Goal: Task Accomplishment & Management: Manage account settings

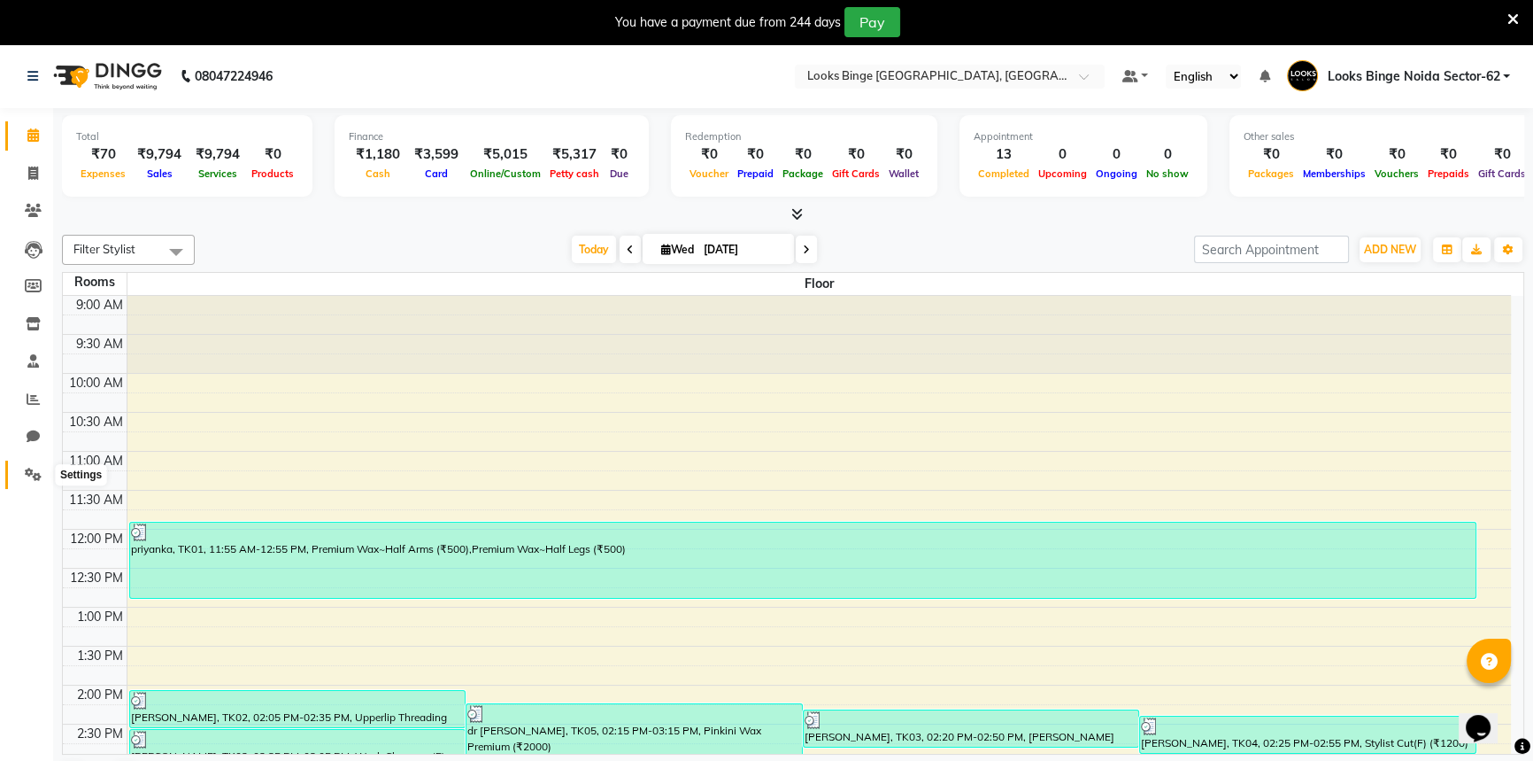
click at [35, 483] on span at bounding box center [33, 475] width 31 height 20
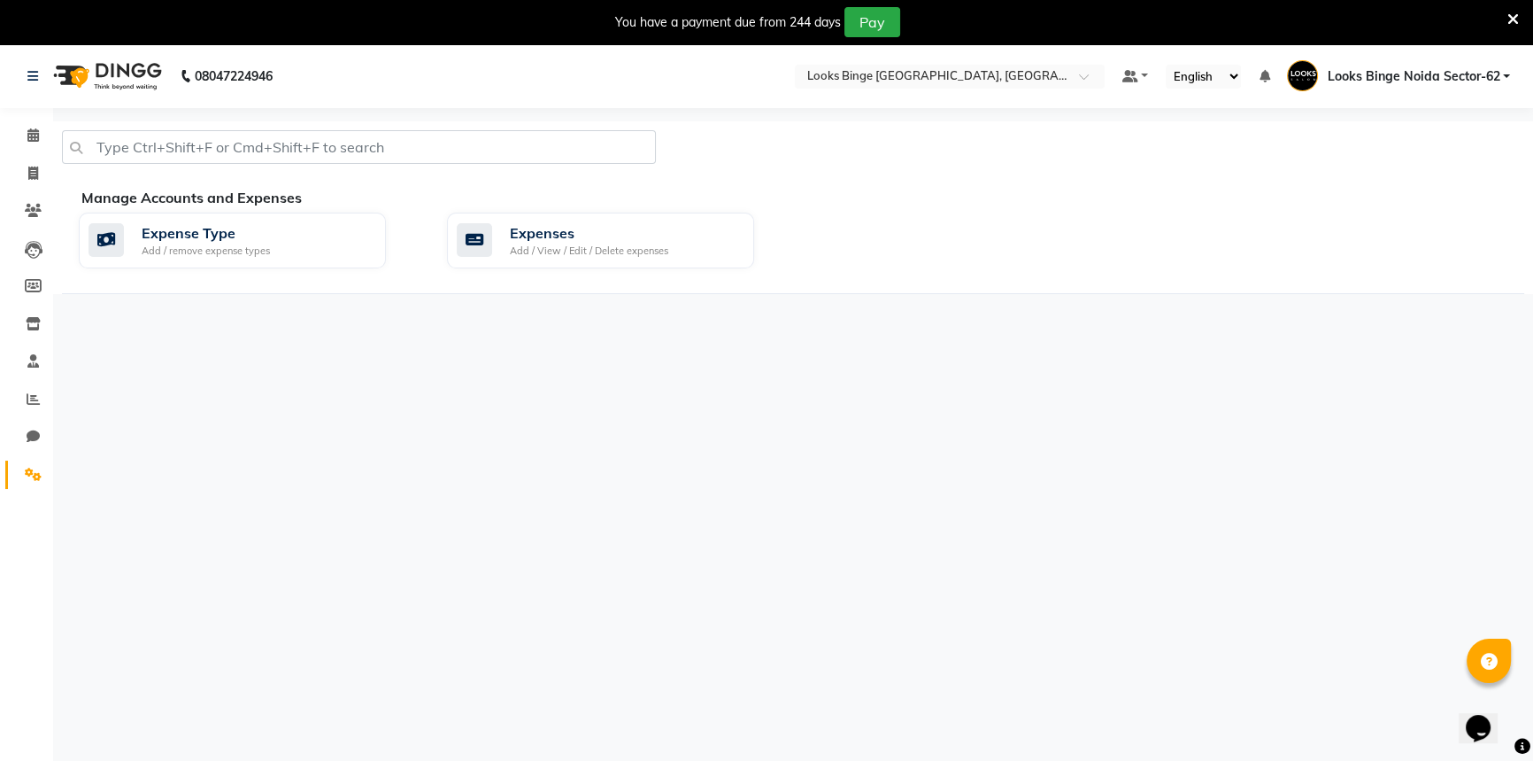
click at [607, 273] on div "Expense Type Add / remove expense types Expenses Add / View / Edit / Delete exp…" at bounding box center [802, 243] width 1472 height 63
click at [622, 247] on div "Add / View / Edit / Delete expenses" at bounding box center [589, 250] width 158 height 15
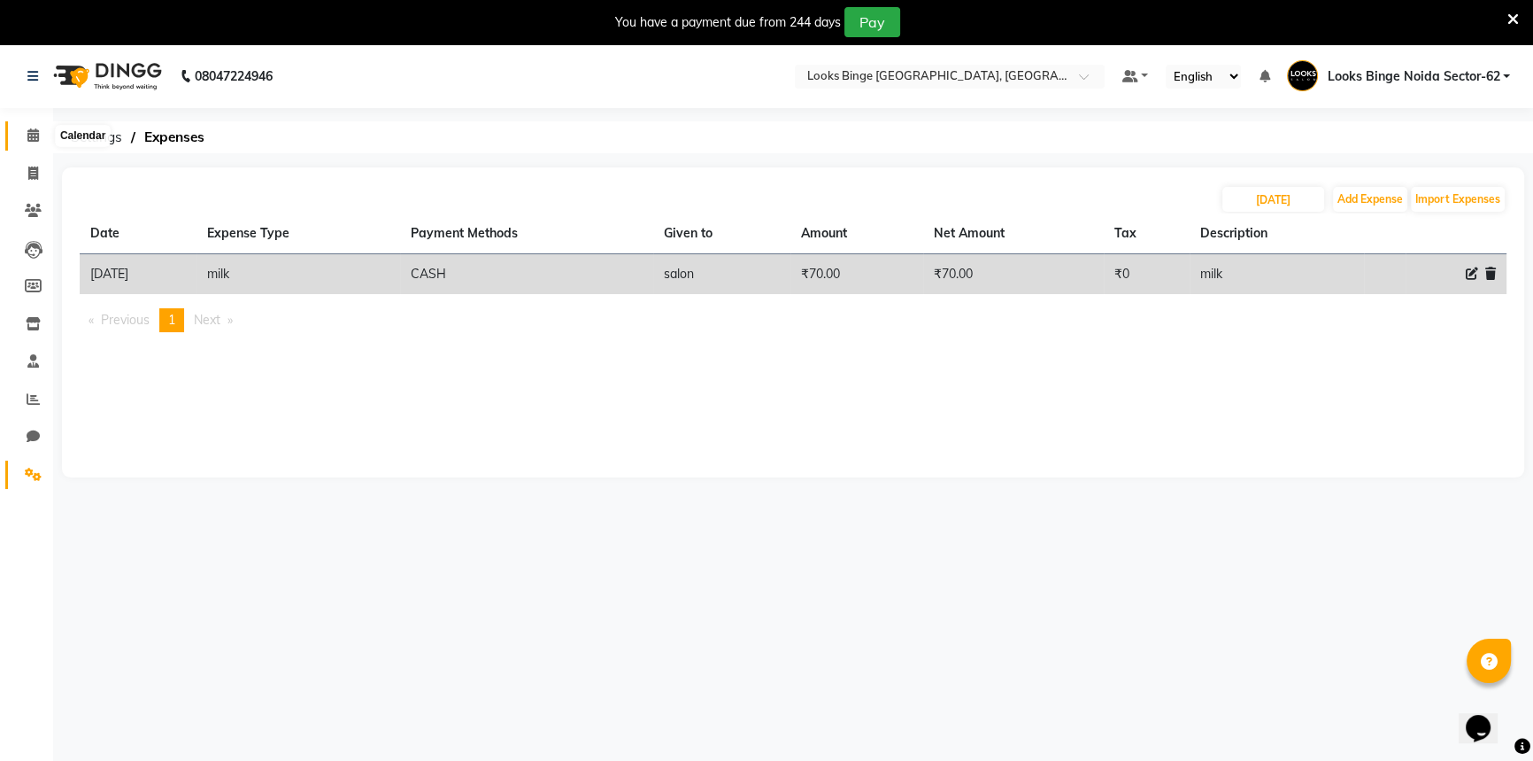
click at [33, 128] on icon at bounding box center [33, 134] width 12 height 13
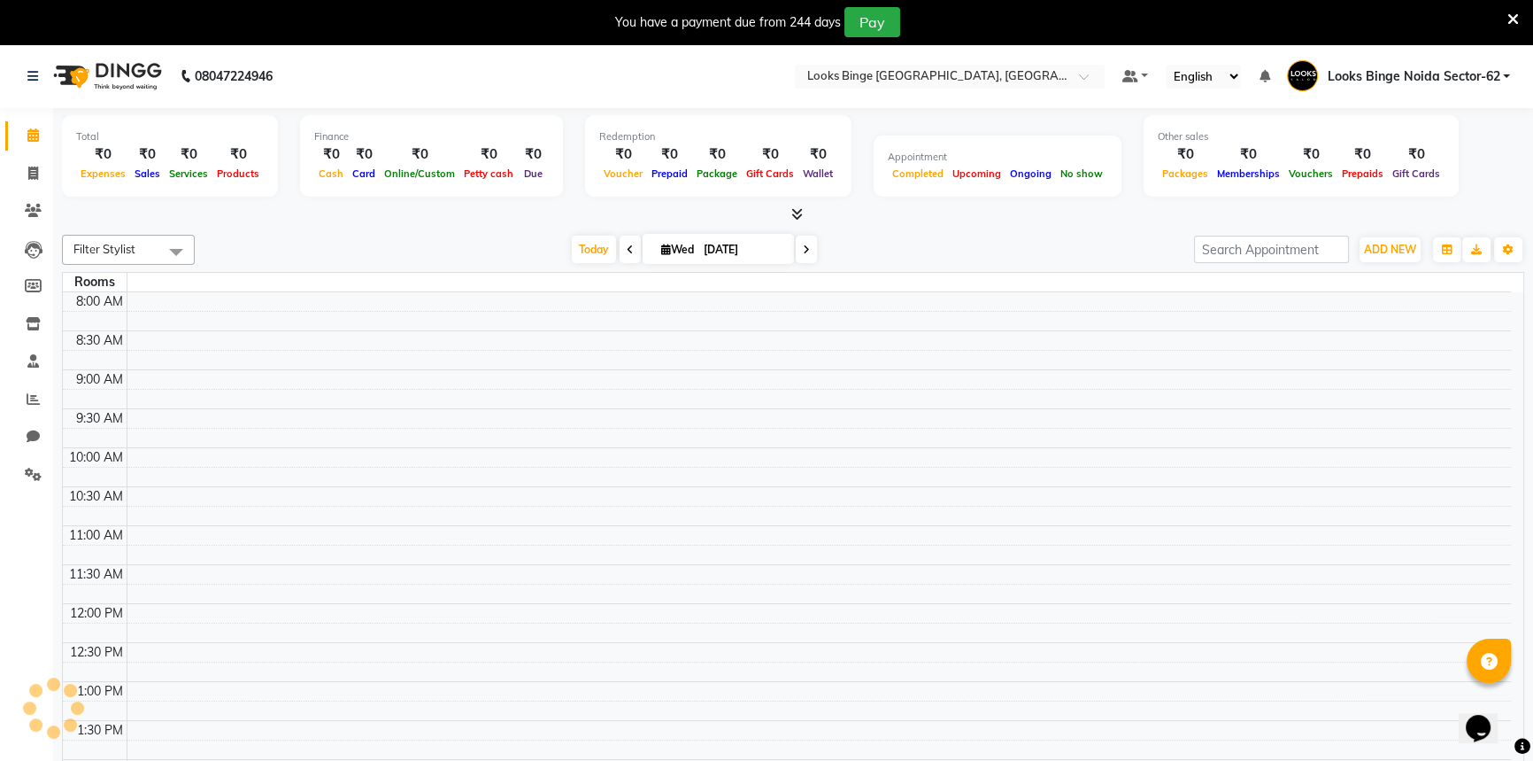
scroll to position [435, 0]
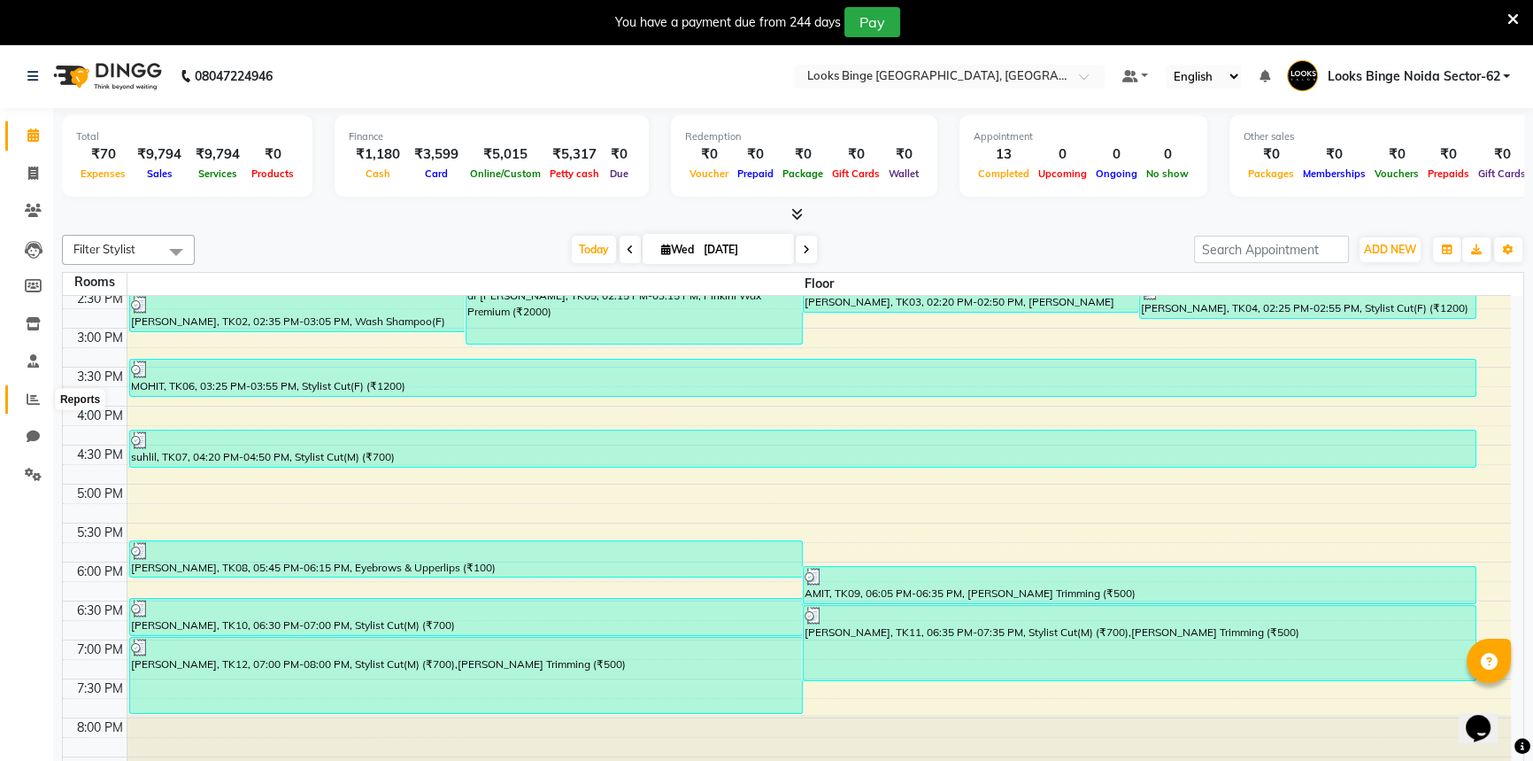
click at [36, 405] on icon at bounding box center [33, 398] width 13 height 13
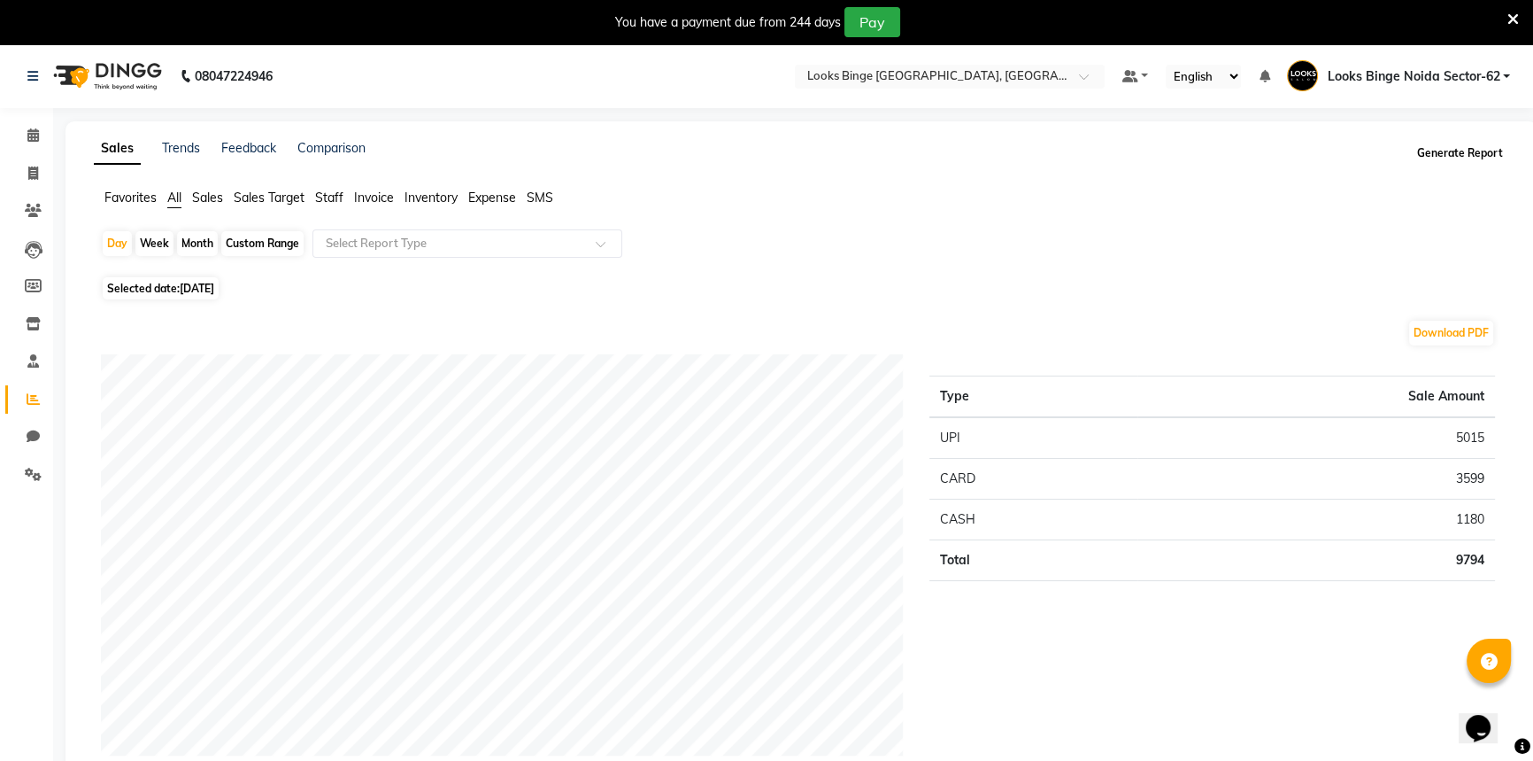
click at [1460, 161] on button "Generate Report" at bounding box center [1460, 153] width 95 height 25
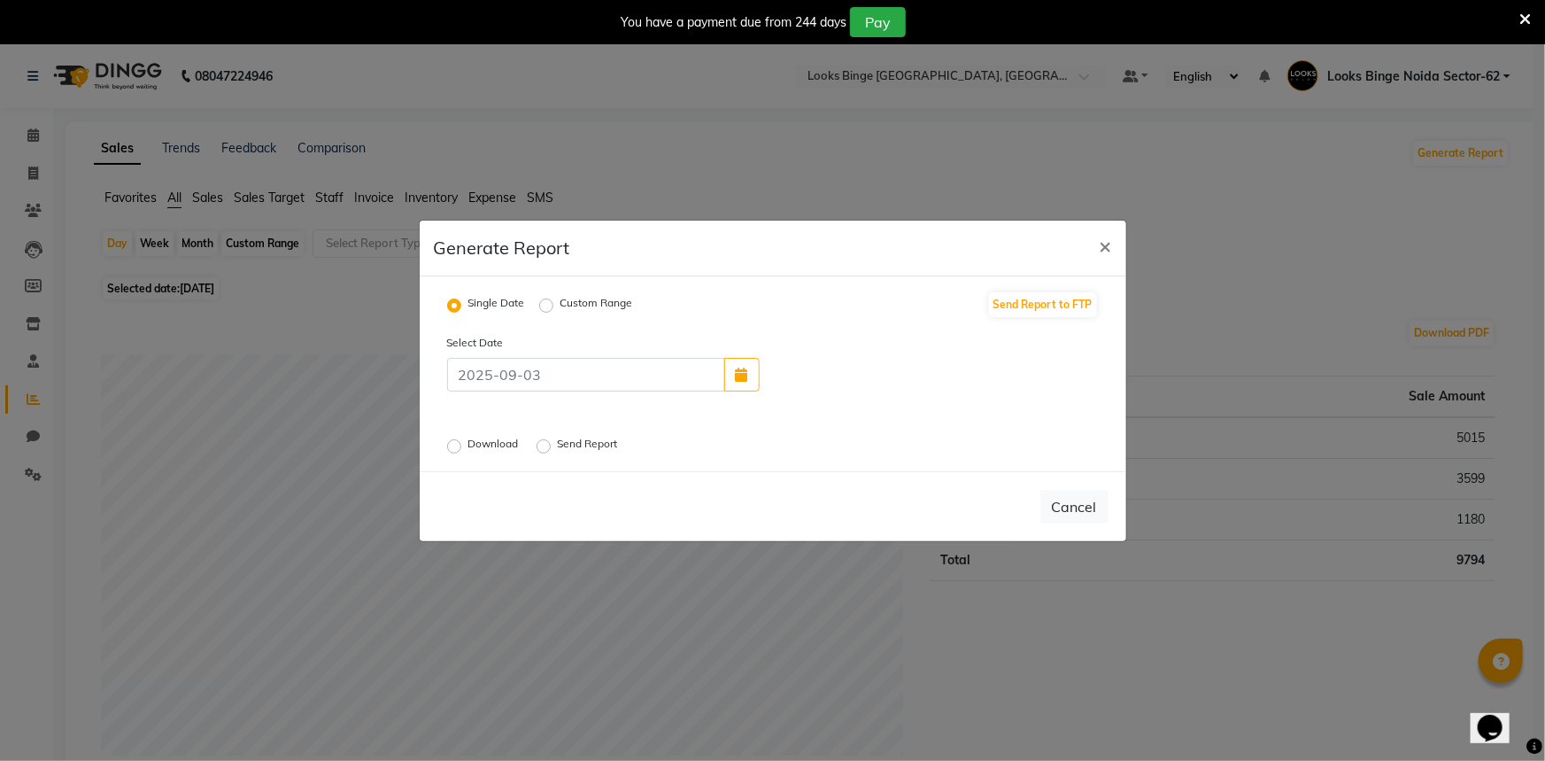
click at [469, 443] on label "Download" at bounding box center [495, 446] width 54 height 21
click at [463, 443] on input "Download" at bounding box center [457, 445] width 12 height 12
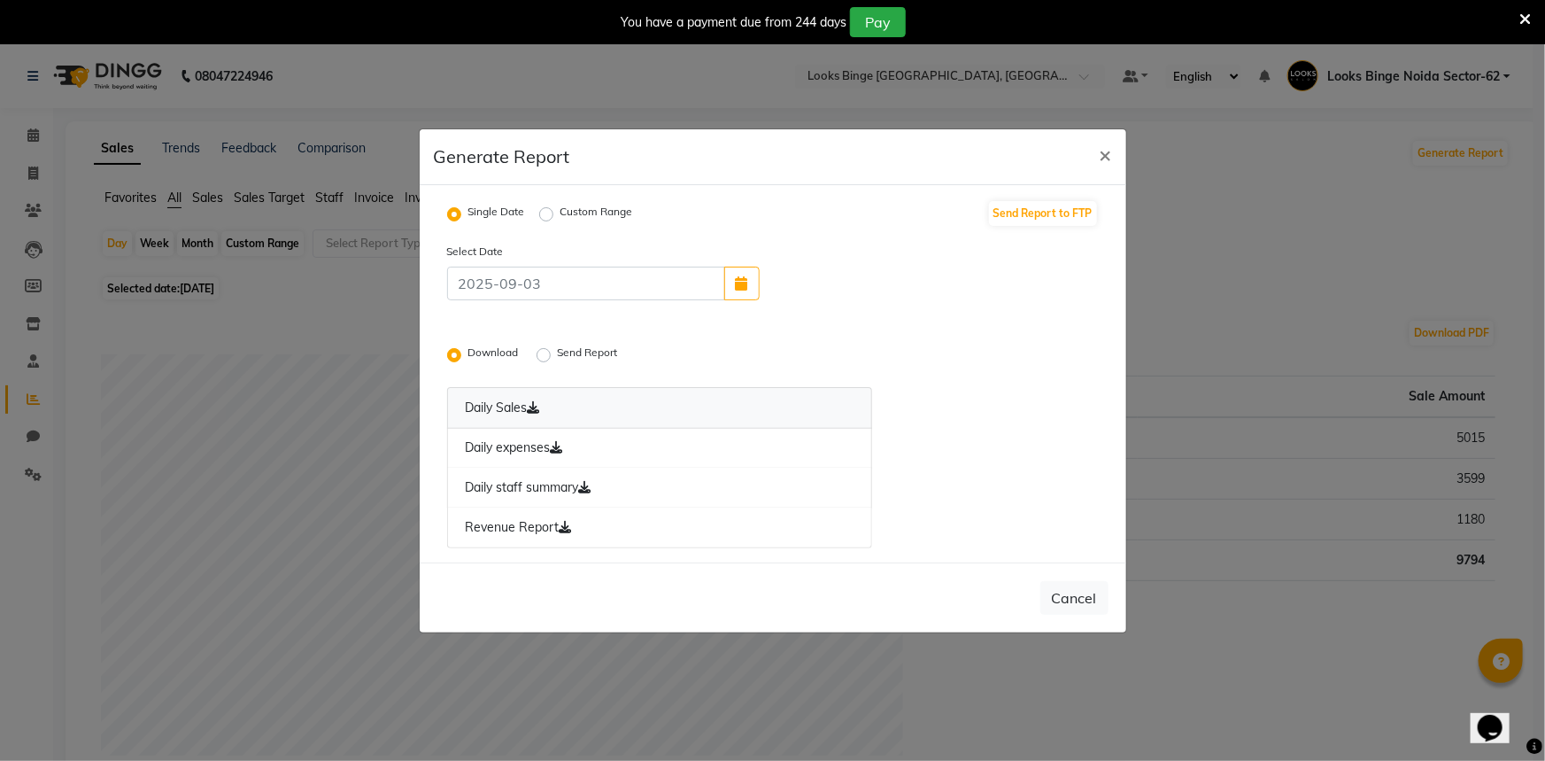
click at [540, 408] on icon at bounding box center [534, 407] width 12 height 12
drag, startPoint x: 557, startPoint y: 445, endPoint x: 561, endPoint y: 470, distance: 25.2
click at [557, 445] on icon at bounding box center [557, 447] width 12 height 12
click at [562, 476] on link "Daily staff summary" at bounding box center [660, 487] width 426 height 41
click at [559, 522] on link "Revenue Report" at bounding box center [660, 527] width 426 height 41
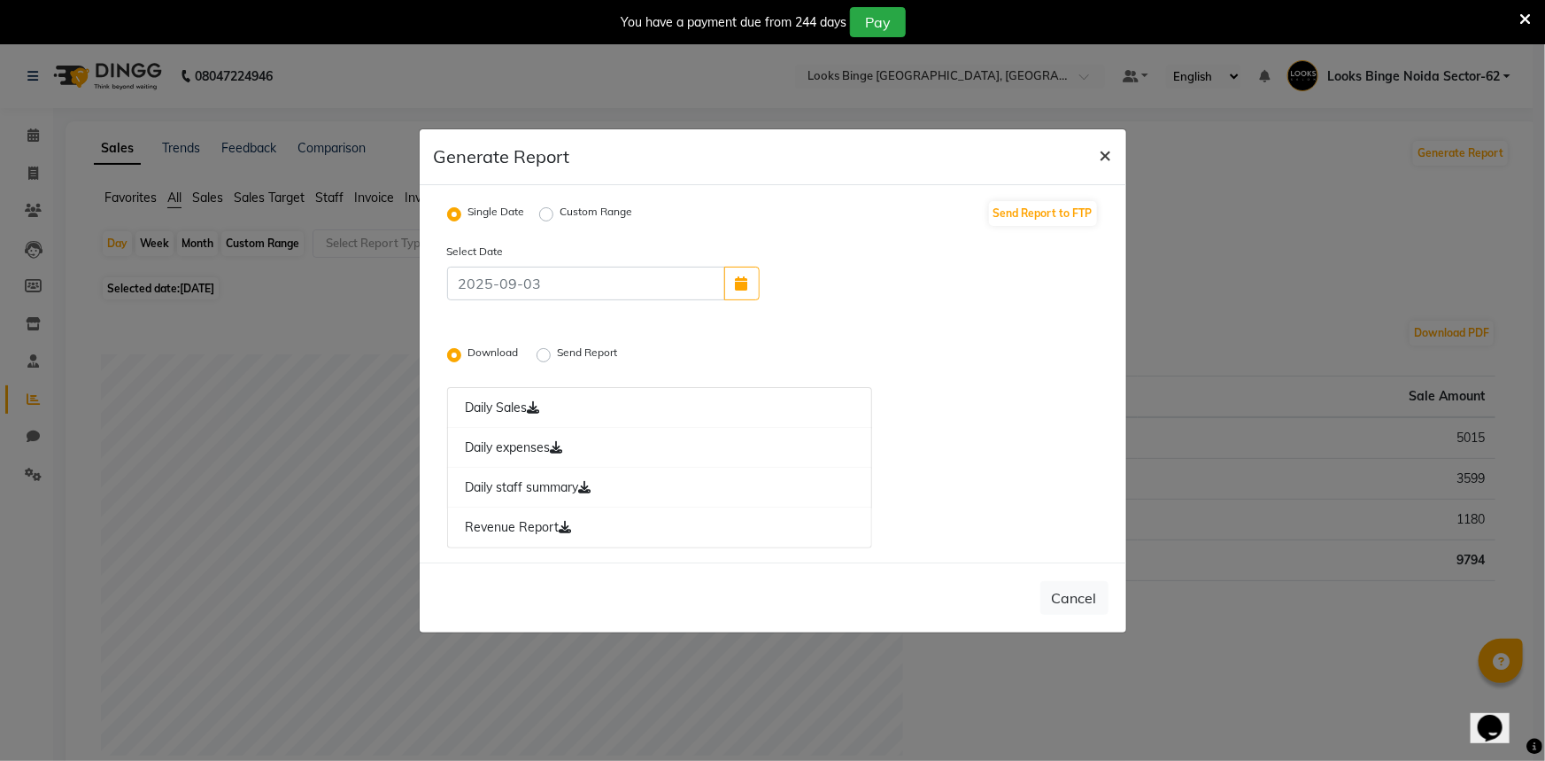
click at [1104, 151] on span "×" at bounding box center [1106, 154] width 12 height 27
radio input "false"
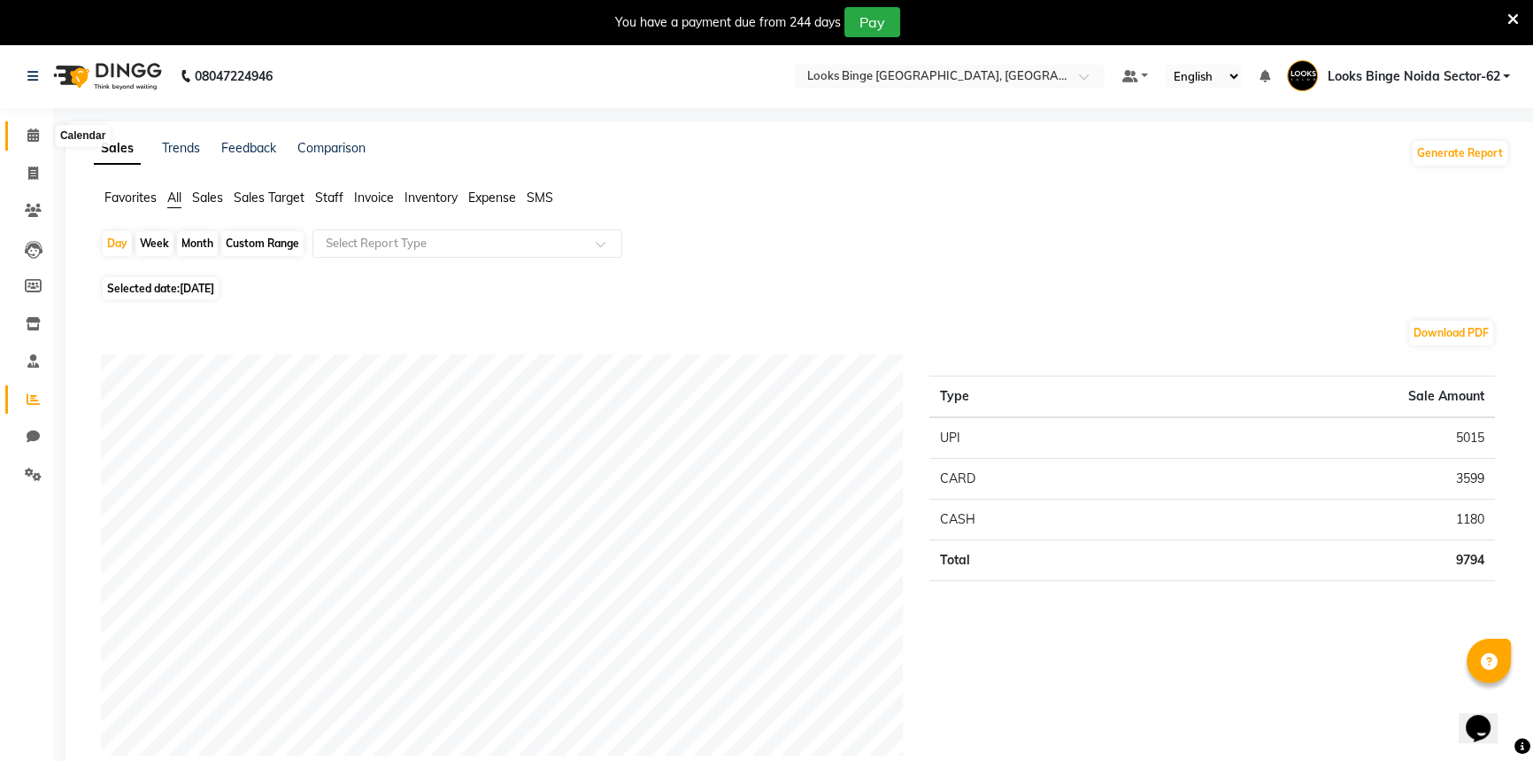
click at [28, 137] on icon at bounding box center [33, 134] width 12 height 13
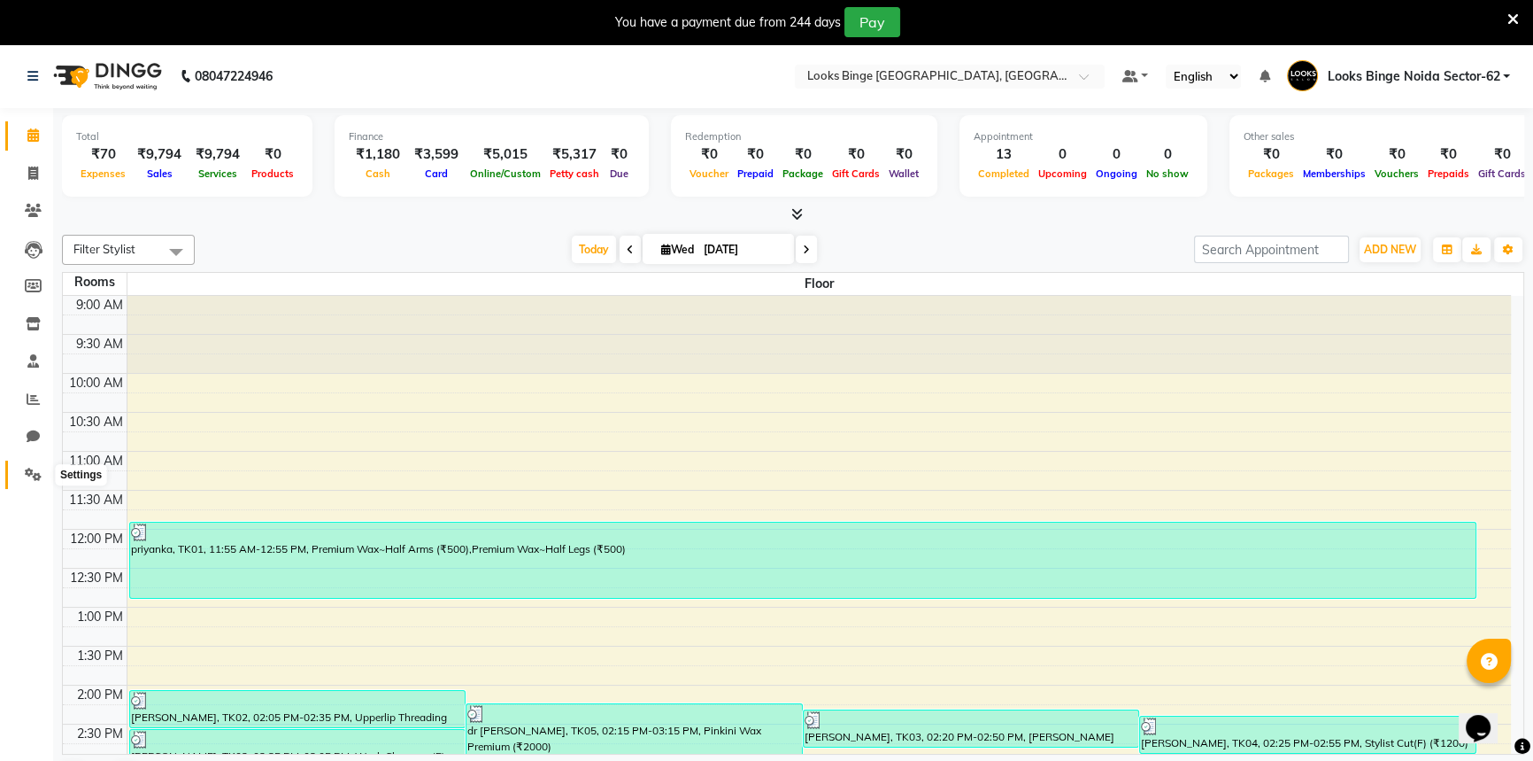
click at [26, 476] on icon at bounding box center [33, 473] width 17 height 13
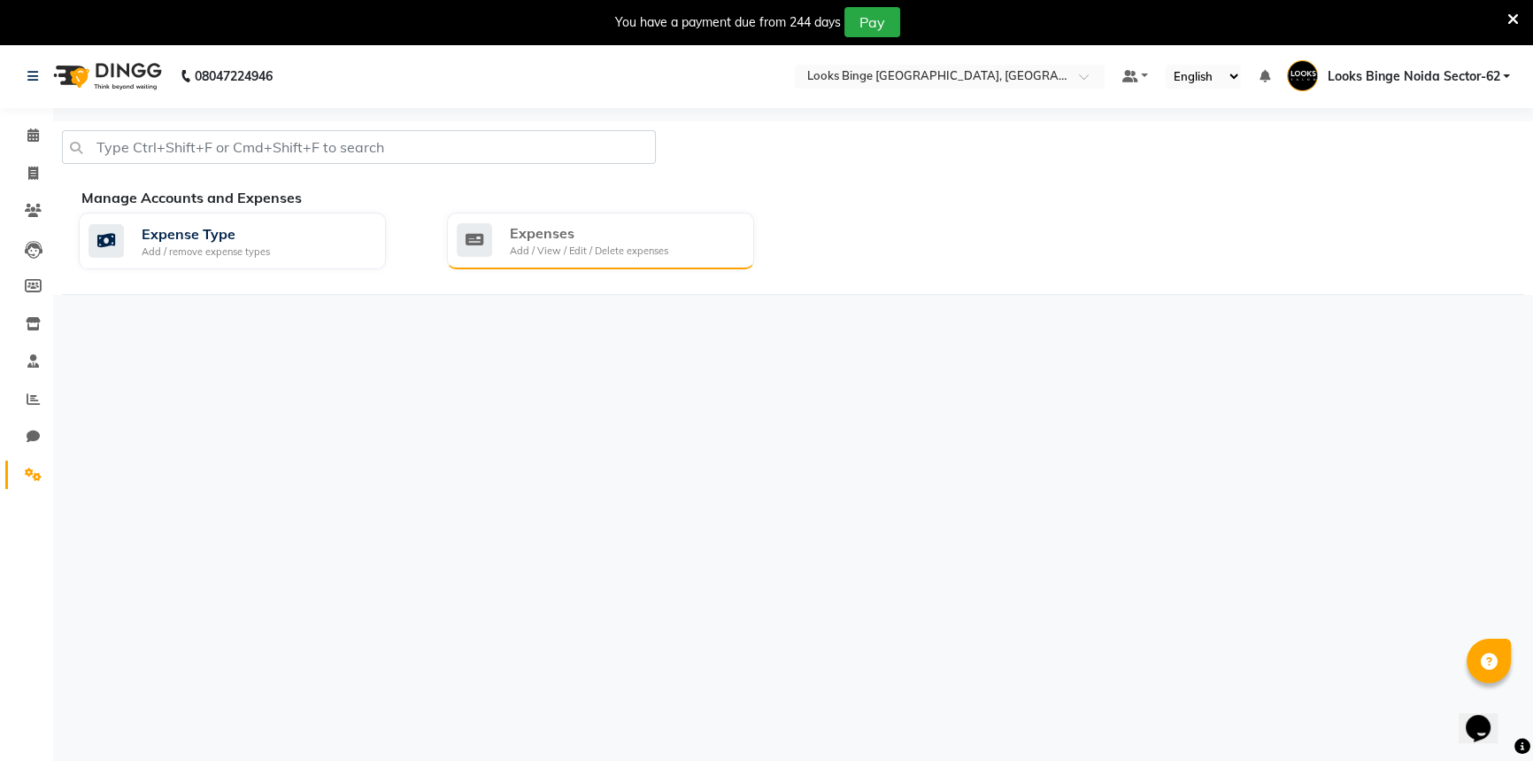
click at [528, 237] on div "Expenses" at bounding box center [589, 232] width 158 height 21
